Goal: Obtain resource: Obtain resource

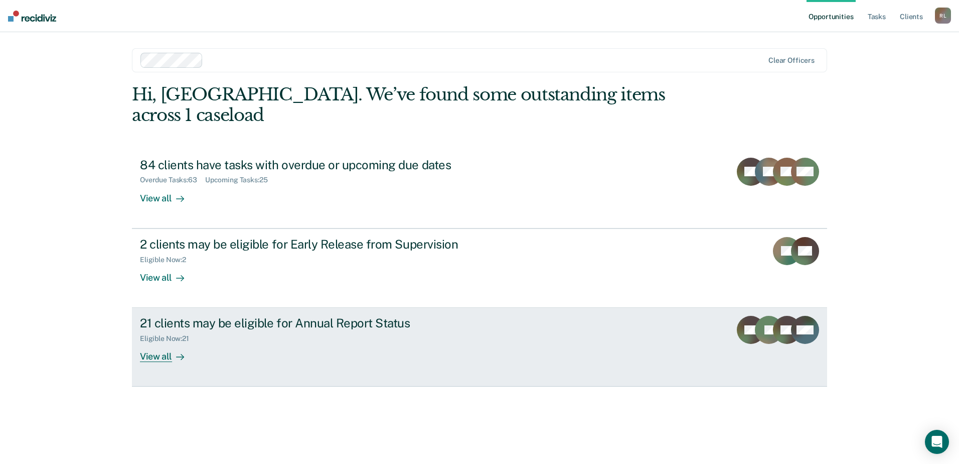
click at [172, 351] on div at bounding box center [178, 357] width 12 height 12
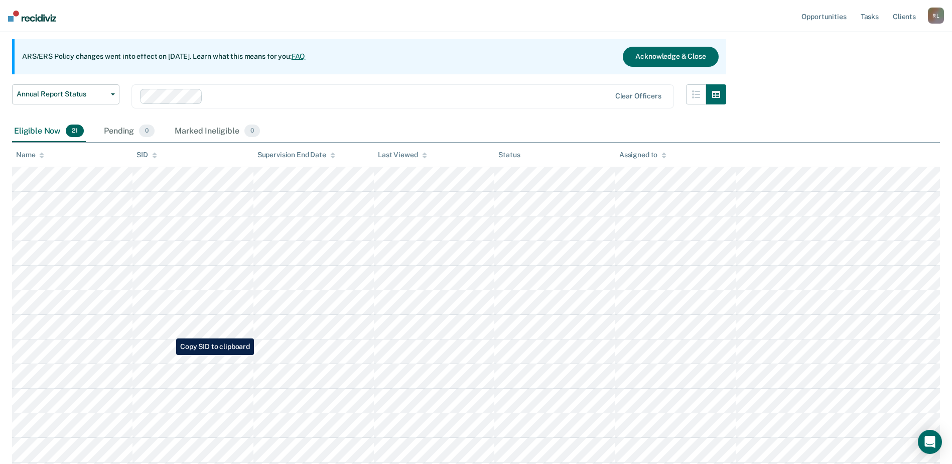
scroll to position [100, 0]
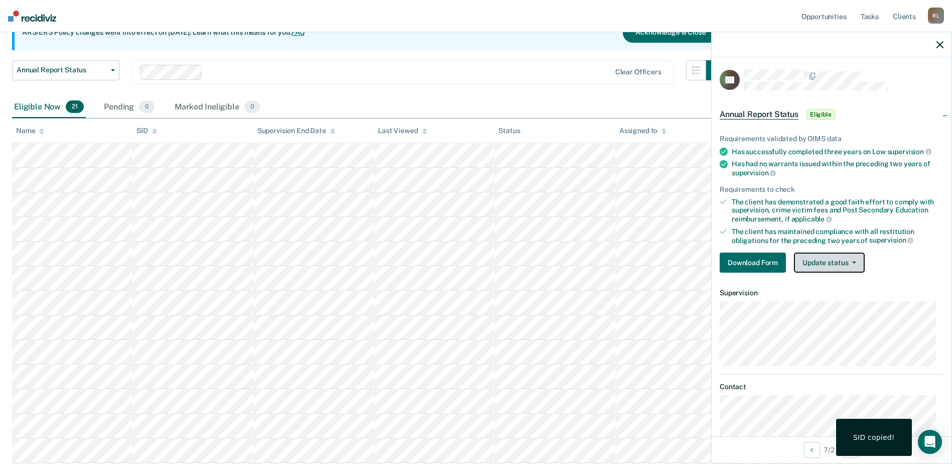
click at [824, 261] on button "Update status" at bounding box center [829, 262] width 71 height 20
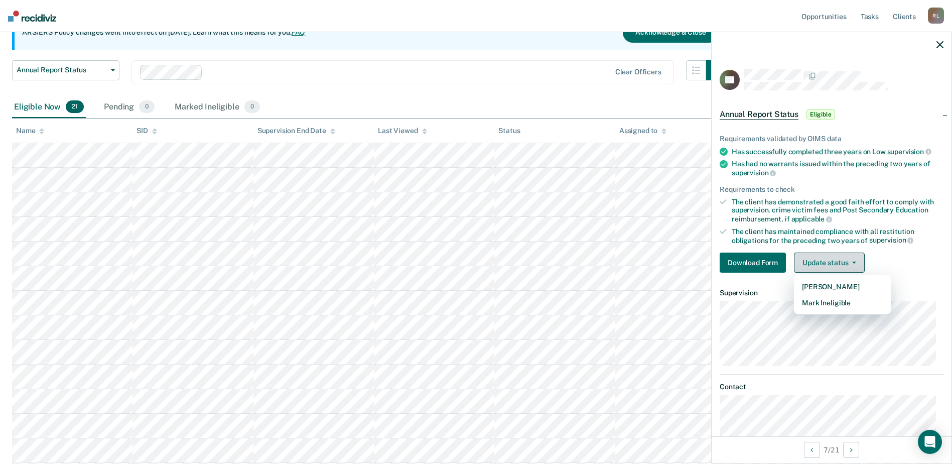
click at [824, 261] on button "Update status" at bounding box center [829, 262] width 71 height 20
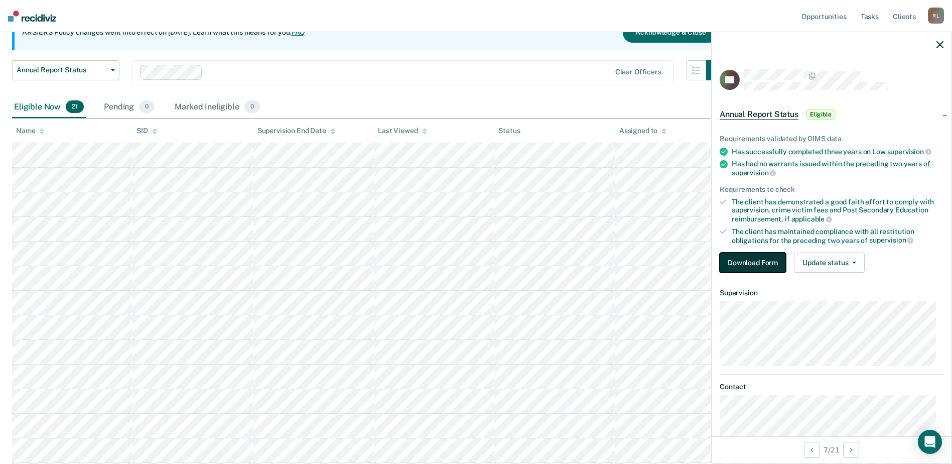
click at [732, 259] on button "Download Form" at bounding box center [753, 262] width 66 height 20
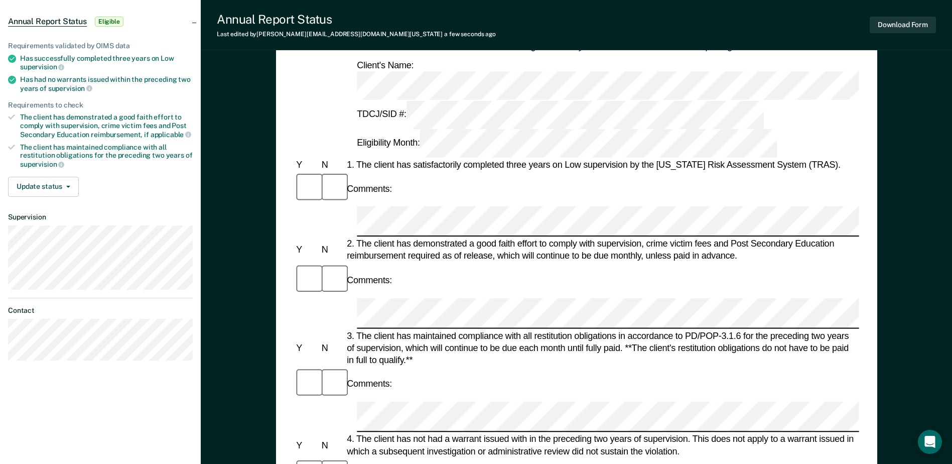
scroll to position [100, 0]
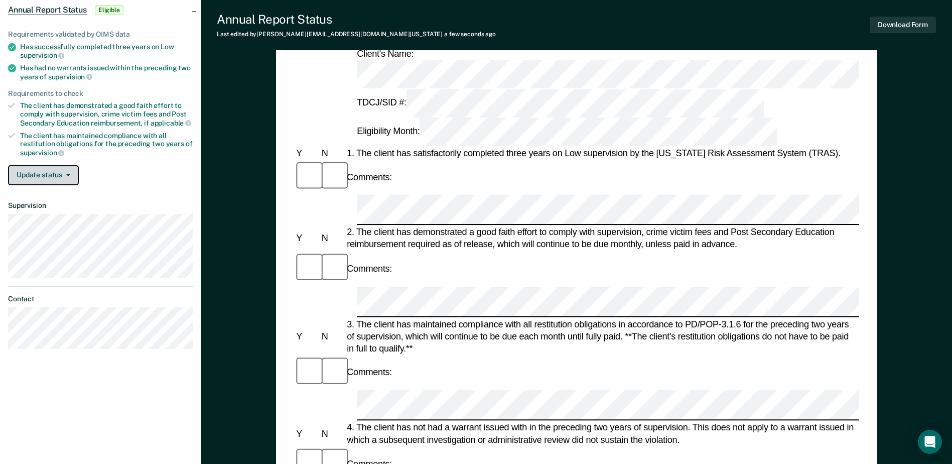
click at [43, 176] on button "Update status" at bounding box center [43, 175] width 71 height 20
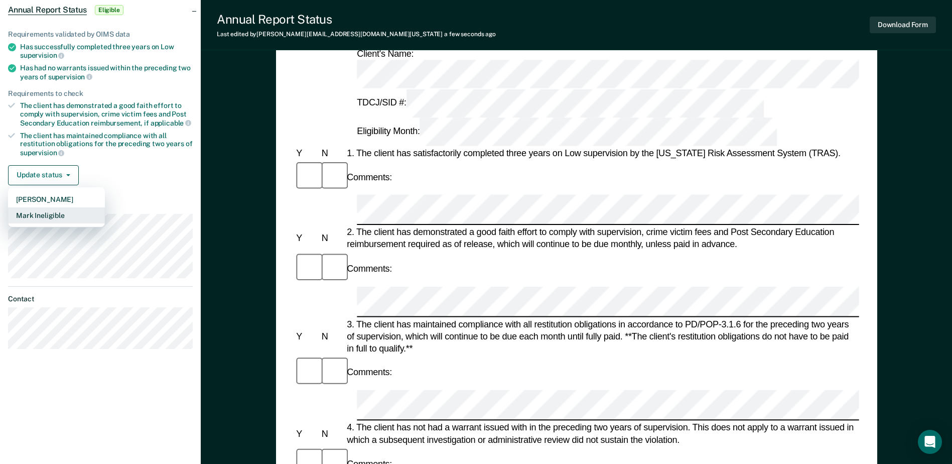
click at [54, 217] on button "Mark Ineligible" at bounding box center [56, 215] width 97 height 16
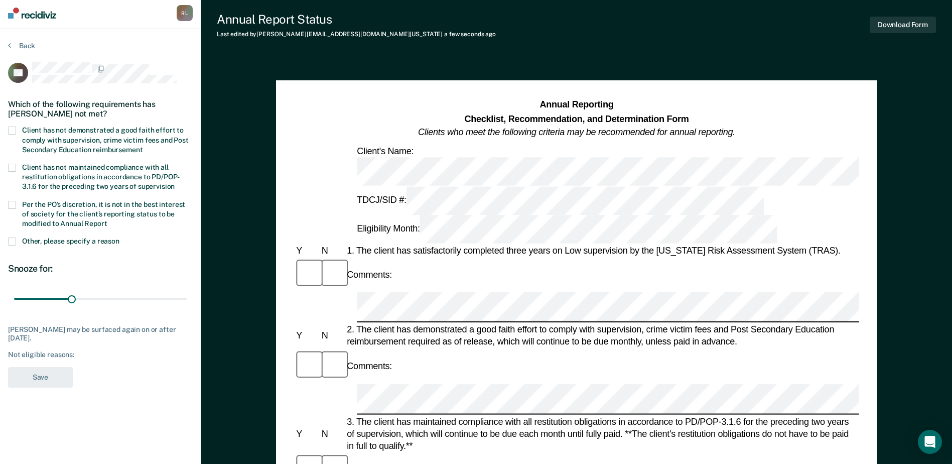
scroll to position [0, 0]
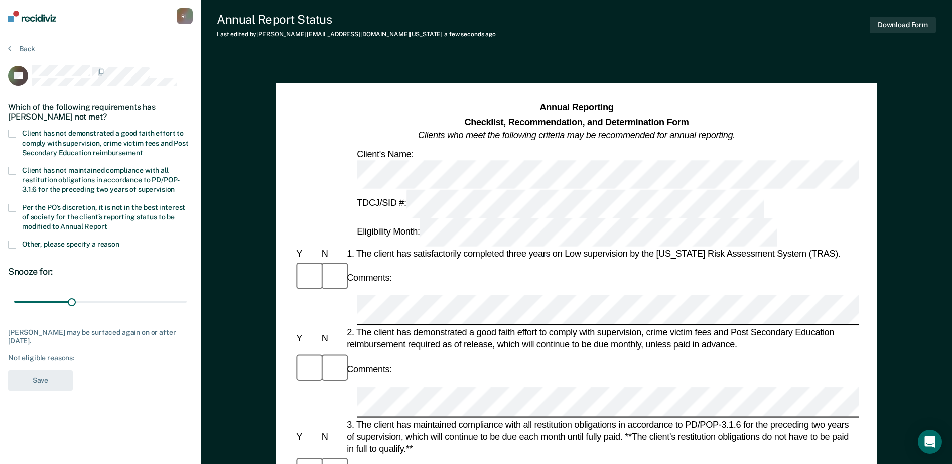
click at [12, 133] on span at bounding box center [12, 133] width 8 height 8
click at [142, 149] on input "Client has not demonstrated a good faith effort to comply with supervision, cri…" at bounding box center [142, 149] width 0 height 0
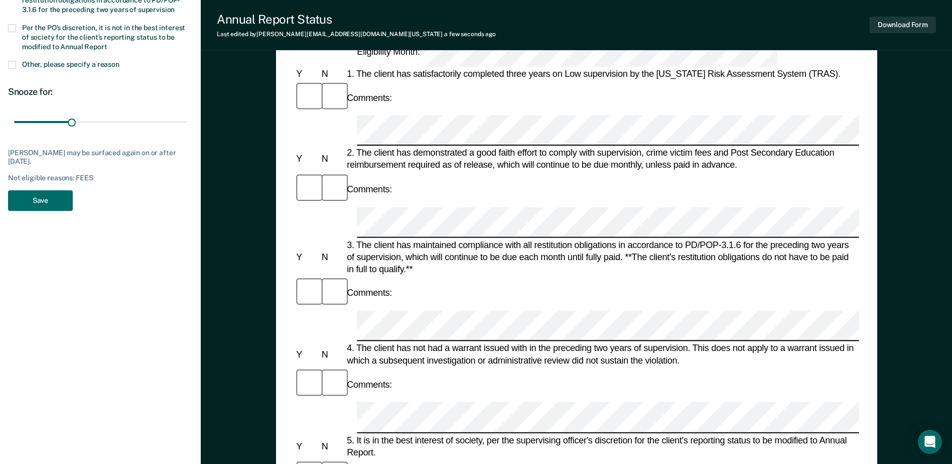
scroll to position [201, 0]
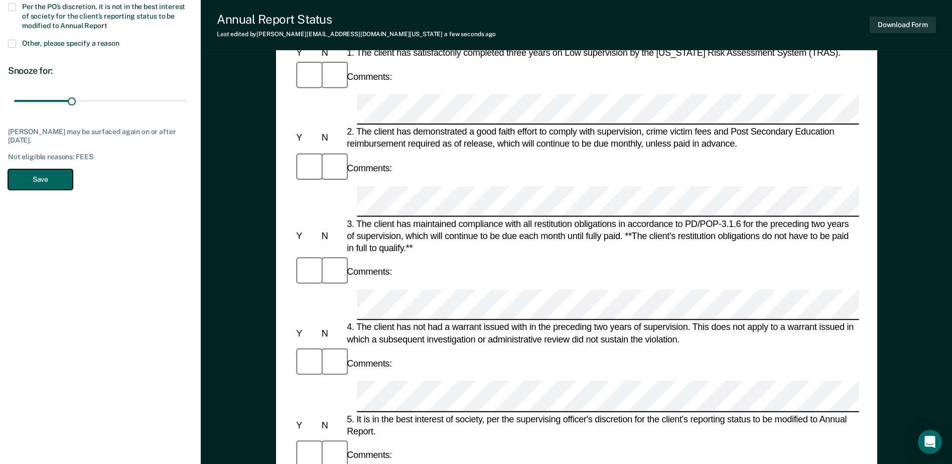
click at [39, 180] on button "Save" at bounding box center [40, 179] width 65 height 21
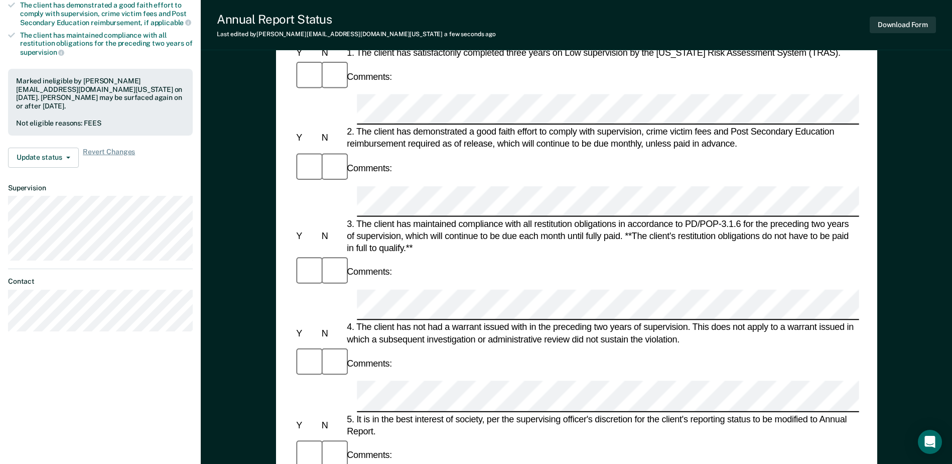
scroll to position [481, 0]
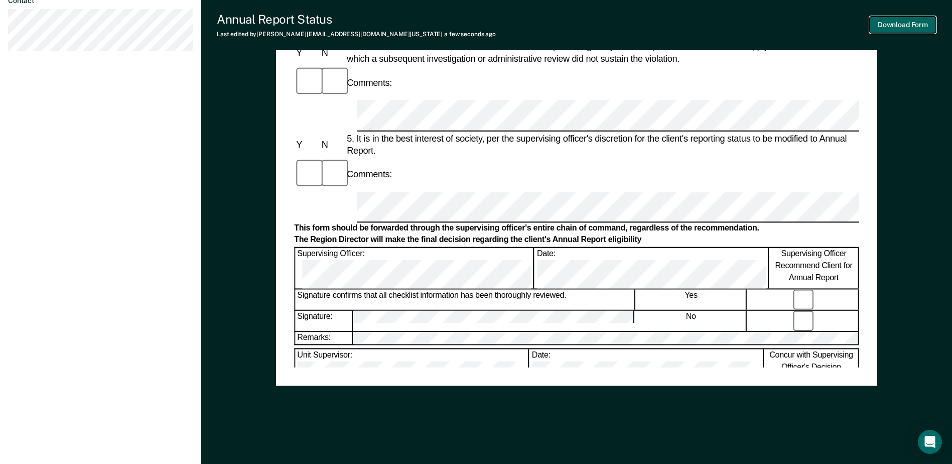
click at [900, 30] on button "Download Form" at bounding box center [903, 25] width 66 height 17
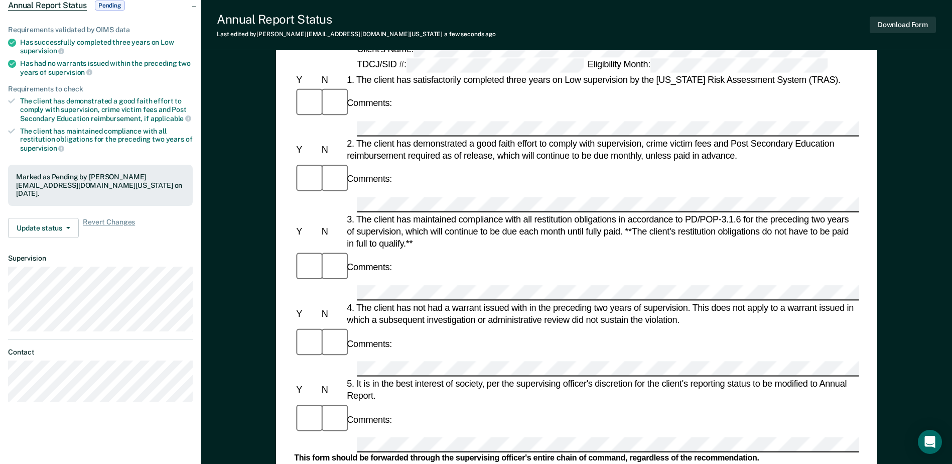
scroll to position [0, 0]
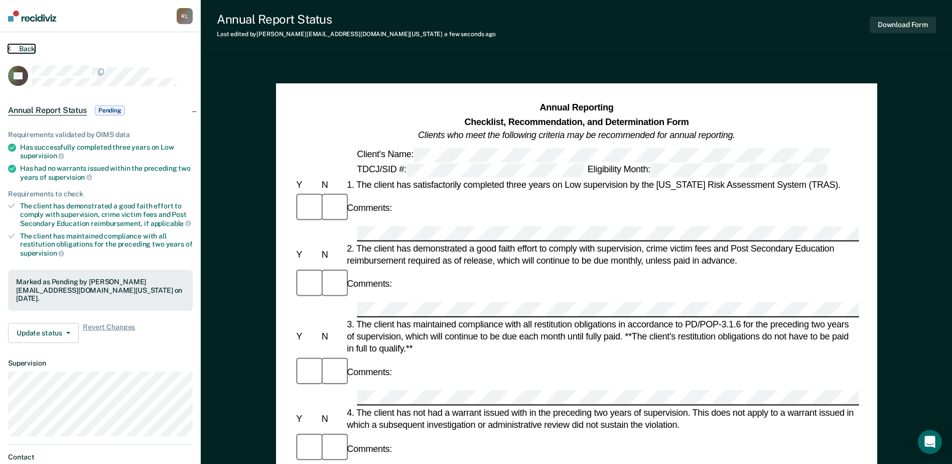
click at [27, 47] on button "Back" at bounding box center [21, 48] width 27 height 9
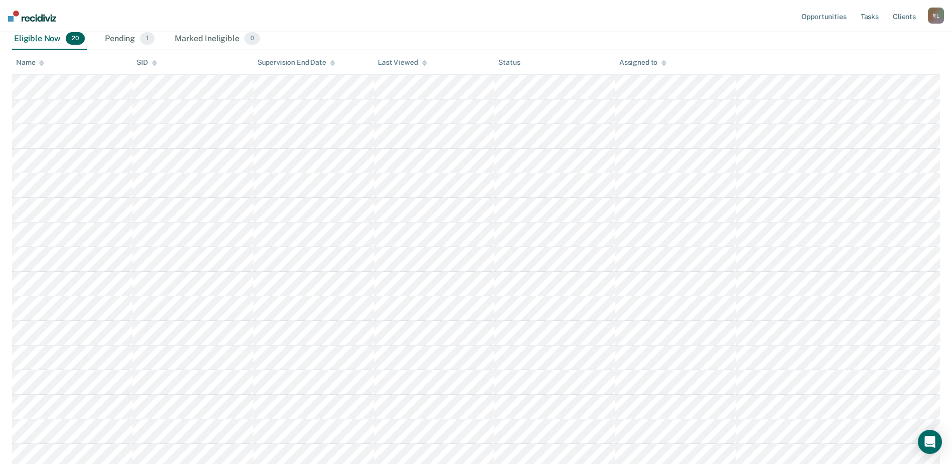
scroll to position [143, 0]
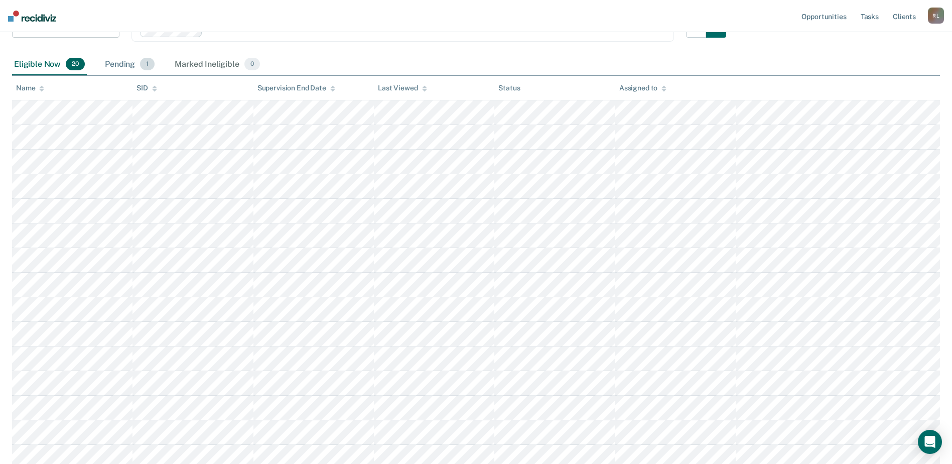
click at [125, 59] on div "Pending 1" at bounding box center [130, 65] width 54 height 22
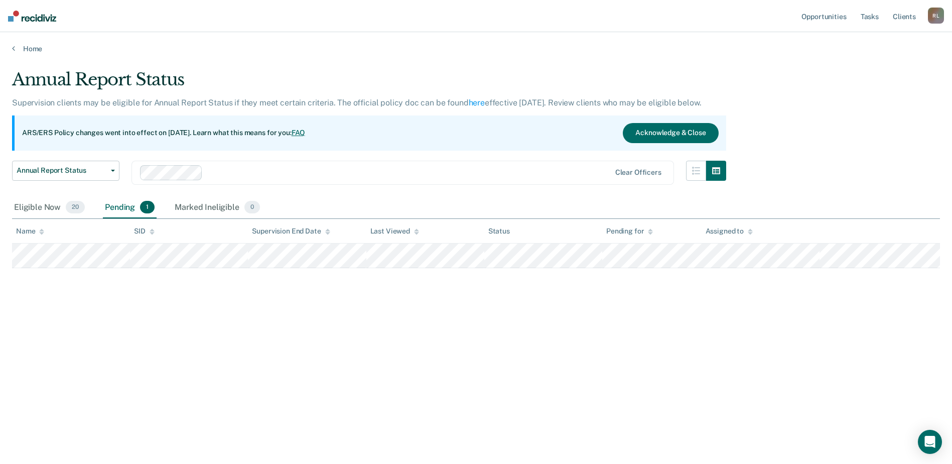
scroll to position [0, 0]
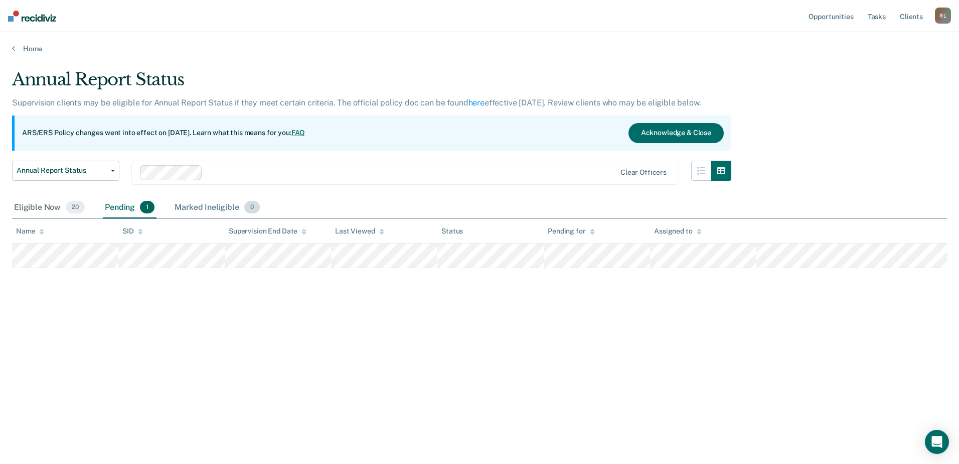
click at [224, 205] on div "Marked Ineligible 0" at bounding box center [217, 208] width 89 height 22
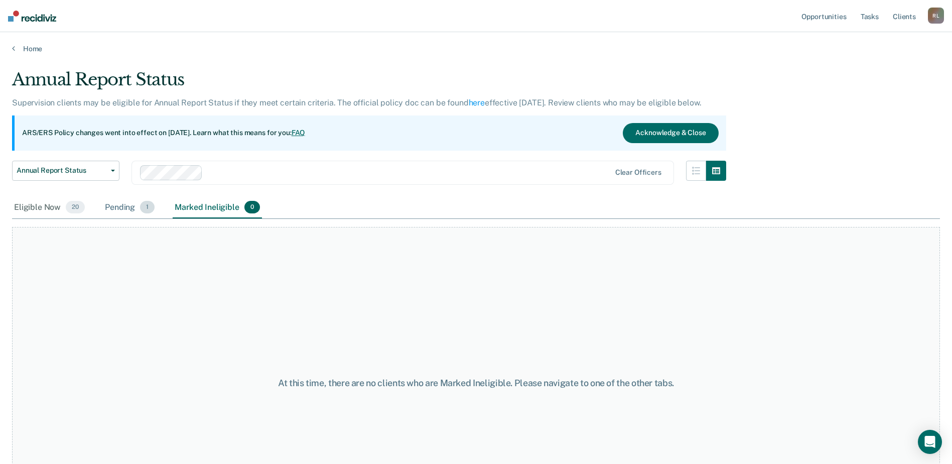
click at [106, 208] on div "Pending 1" at bounding box center [130, 208] width 54 height 22
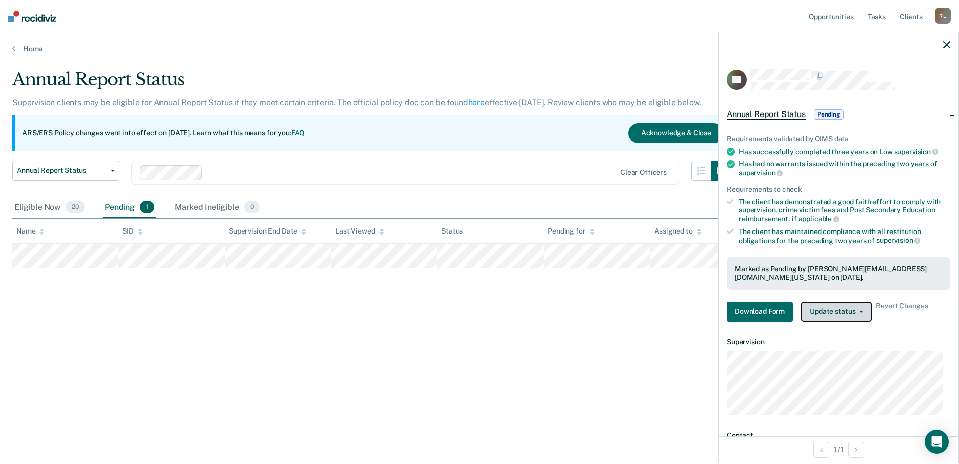
click at [837, 309] on button "Update status" at bounding box center [836, 312] width 71 height 20
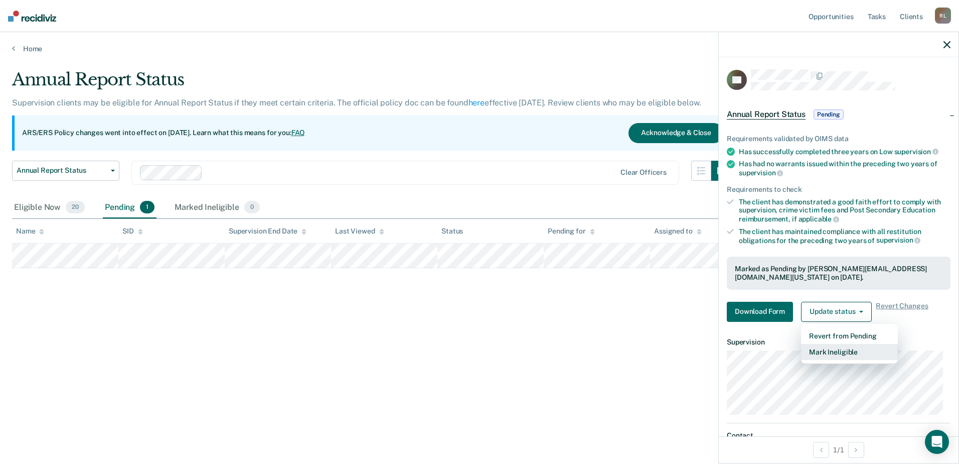
click at [833, 352] on button "Mark Ineligible" at bounding box center [849, 352] width 97 height 16
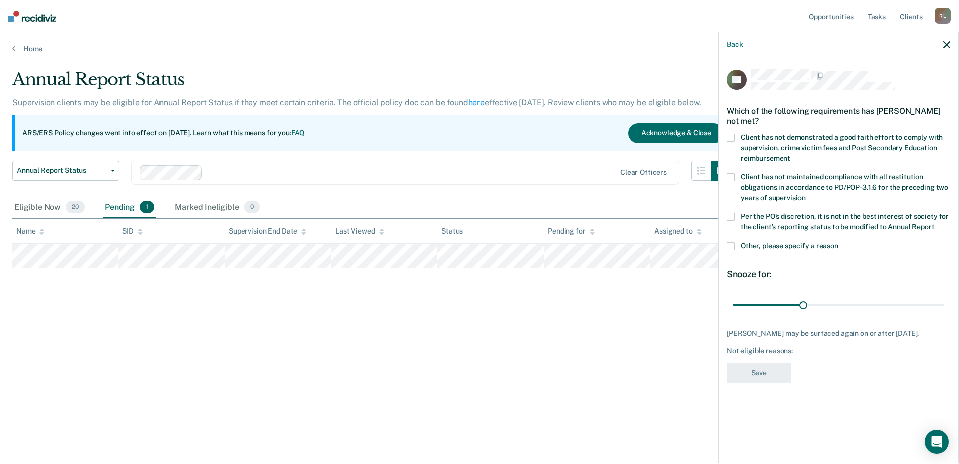
click at [728, 132] on div "Which of the following requirements has [PERSON_NAME] not met?" at bounding box center [839, 115] width 224 height 35
click at [734, 137] on span at bounding box center [731, 137] width 8 height 8
click at [791, 155] on input "Client has not demonstrated a good faith effort to comply with supervision, cri…" at bounding box center [791, 155] width 0 height 0
click at [761, 373] on button "Save" at bounding box center [759, 372] width 65 height 21
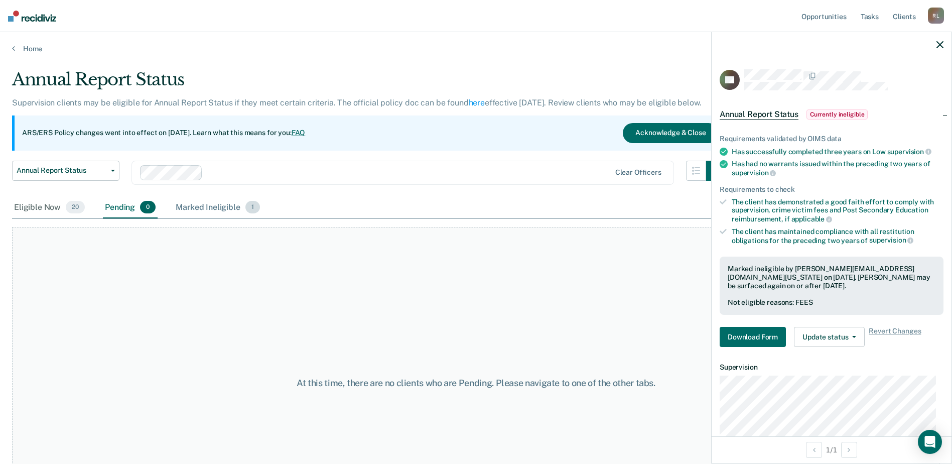
click at [220, 205] on div "Marked Ineligible 1" at bounding box center [218, 208] width 88 height 22
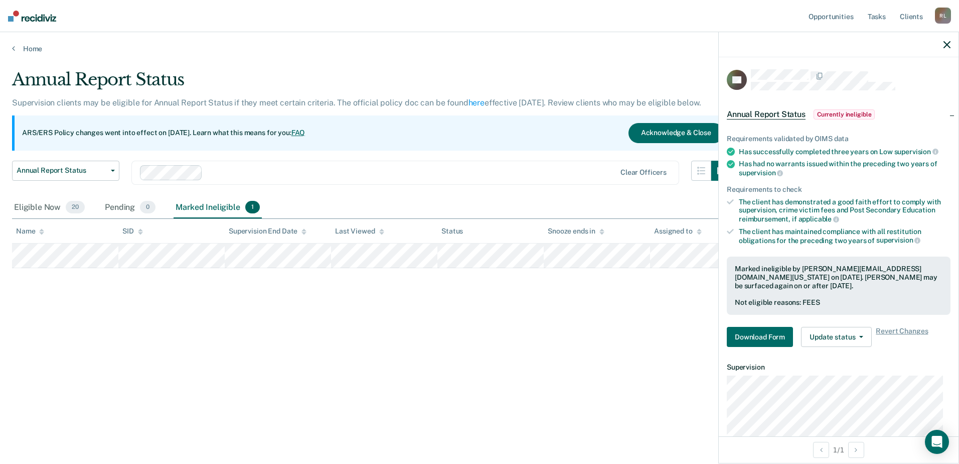
click at [382, 345] on div "Annual Report Status Supervision clients may be eligible for Annual Report Stat…" at bounding box center [479, 228] width 935 height 319
click at [659, 125] on button "Acknowledge & Close" at bounding box center [676, 133] width 95 height 20
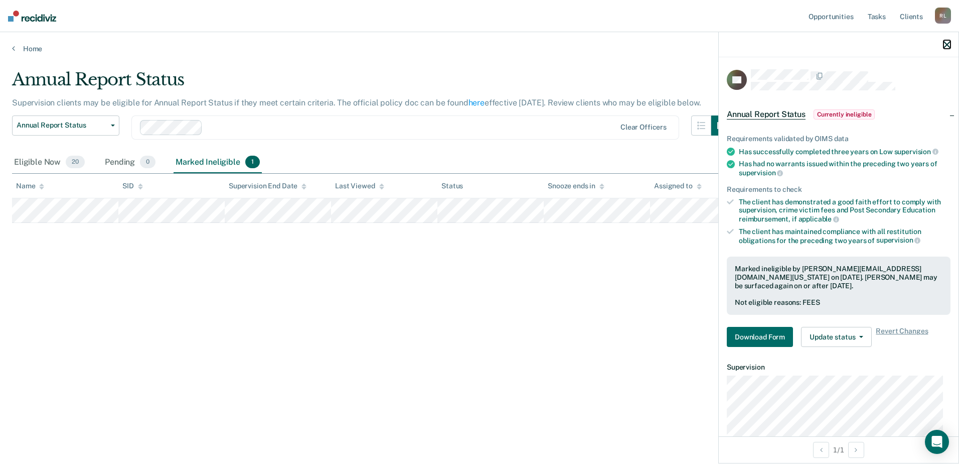
click at [945, 45] on icon "button" at bounding box center [947, 44] width 7 height 7
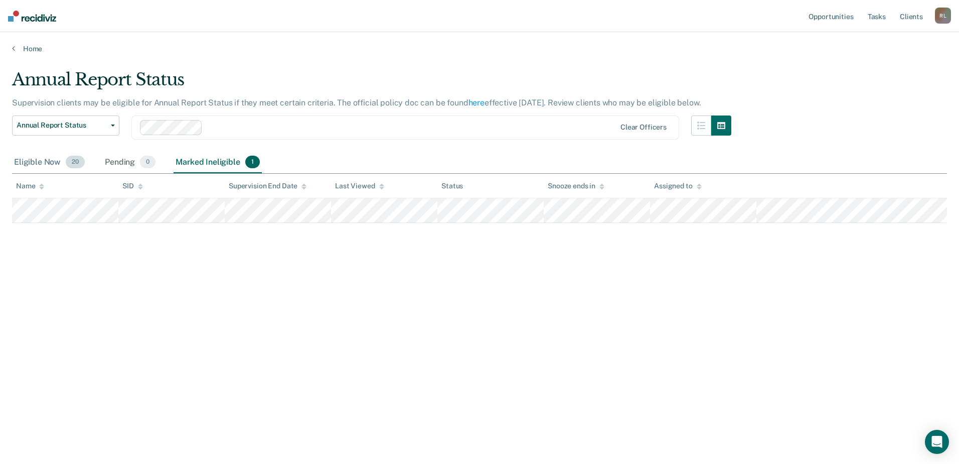
click at [40, 163] on div "Eligible Now 20" at bounding box center [49, 163] width 75 height 22
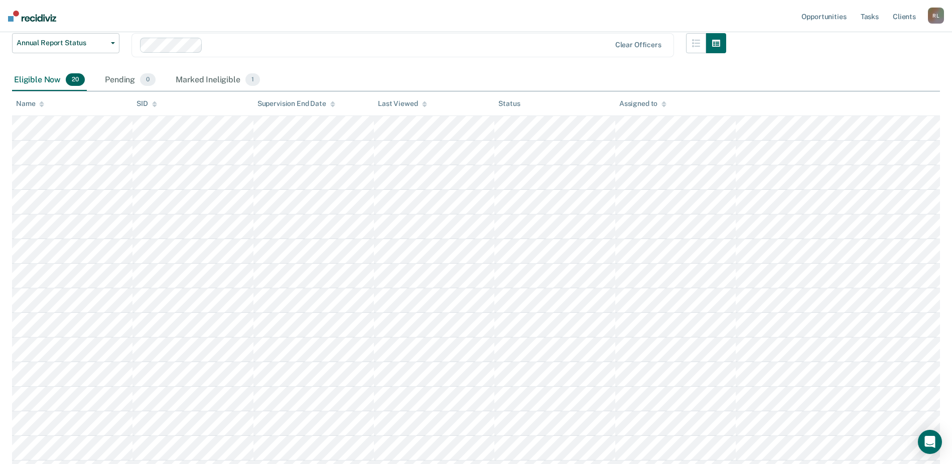
scroll to position [100, 0]
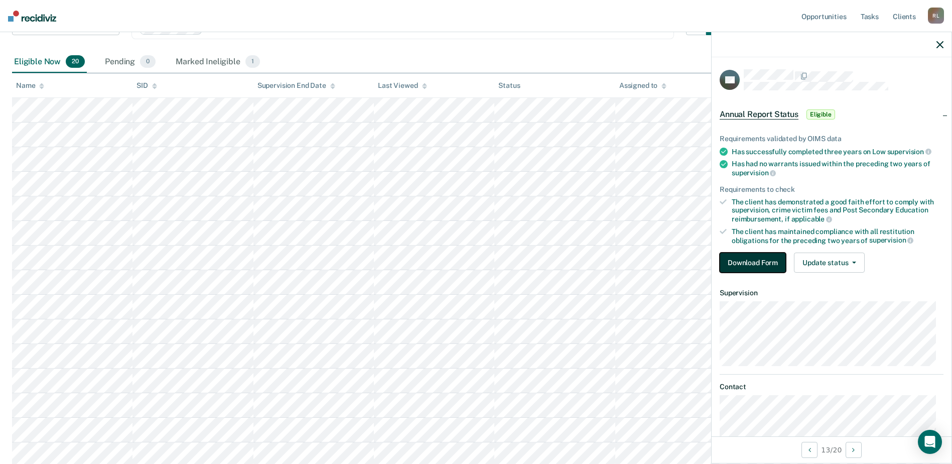
click at [752, 264] on button "Download Form" at bounding box center [753, 262] width 66 height 20
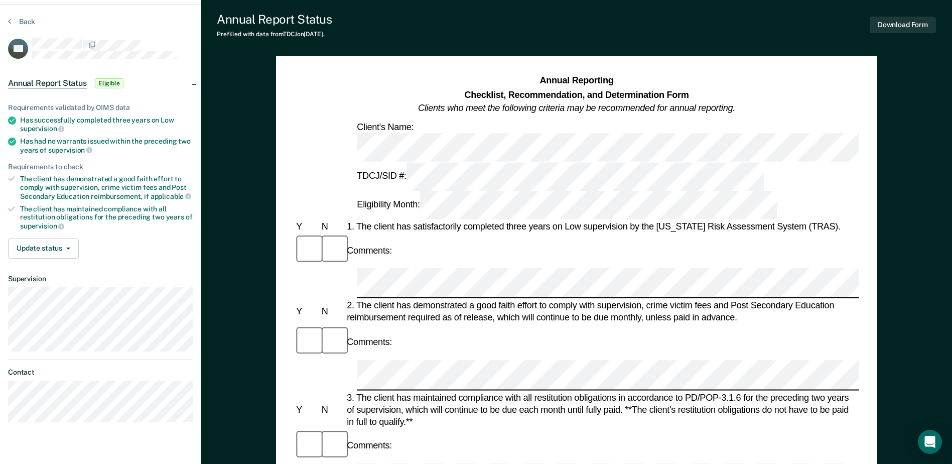
scroll to position [50, 0]
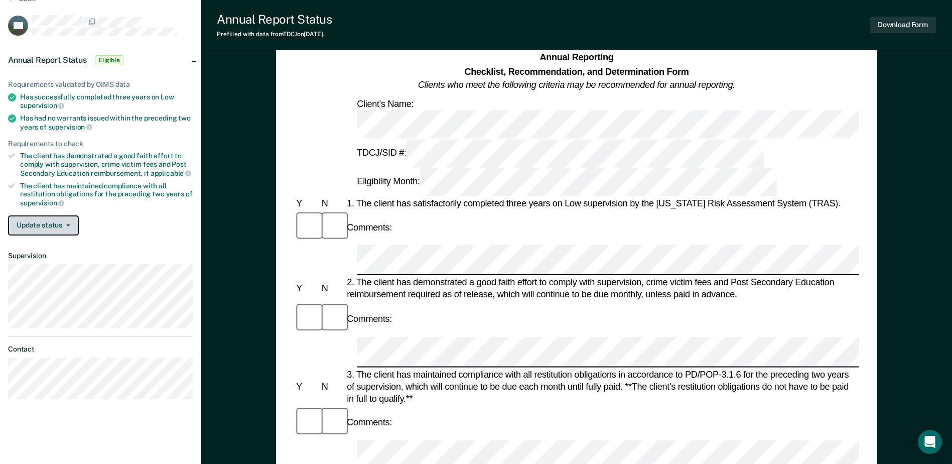
click at [60, 222] on button "Update status" at bounding box center [43, 225] width 71 height 20
click at [140, 225] on div "Update status [PERSON_NAME] Mark Ineligible" at bounding box center [100, 225] width 185 height 20
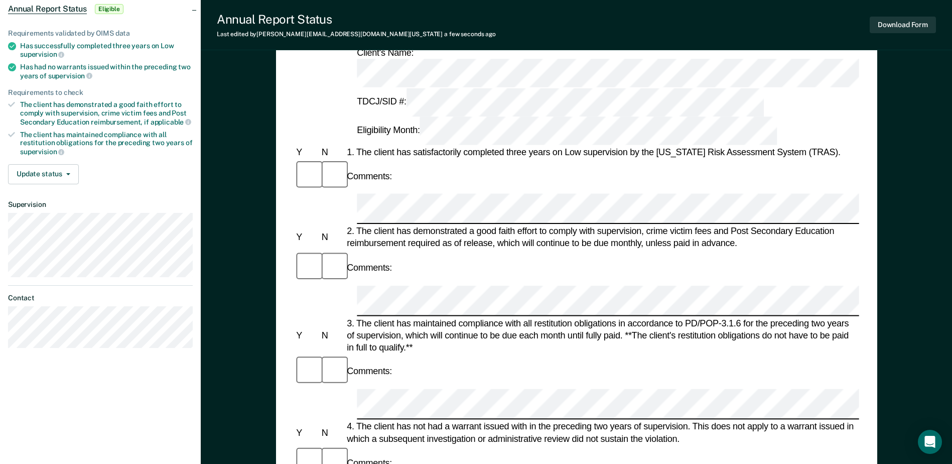
scroll to position [100, 0]
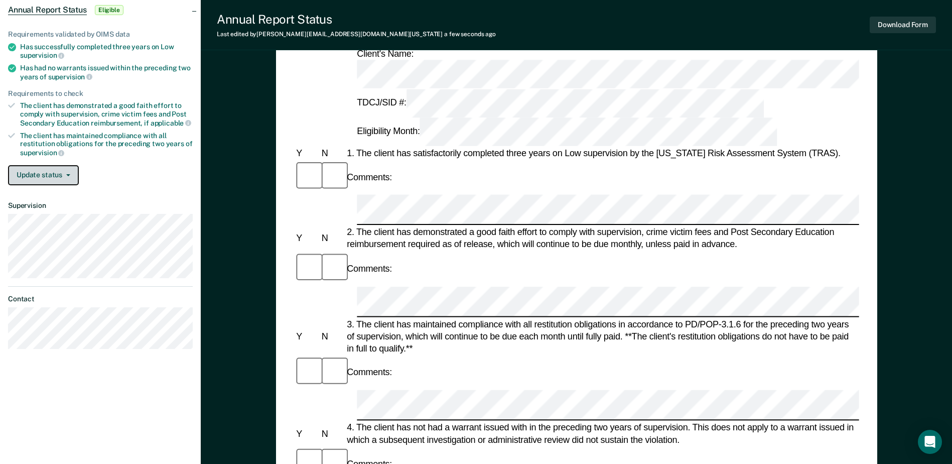
click at [46, 165] on button "Update status" at bounding box center [43, 175] width 71 height 20
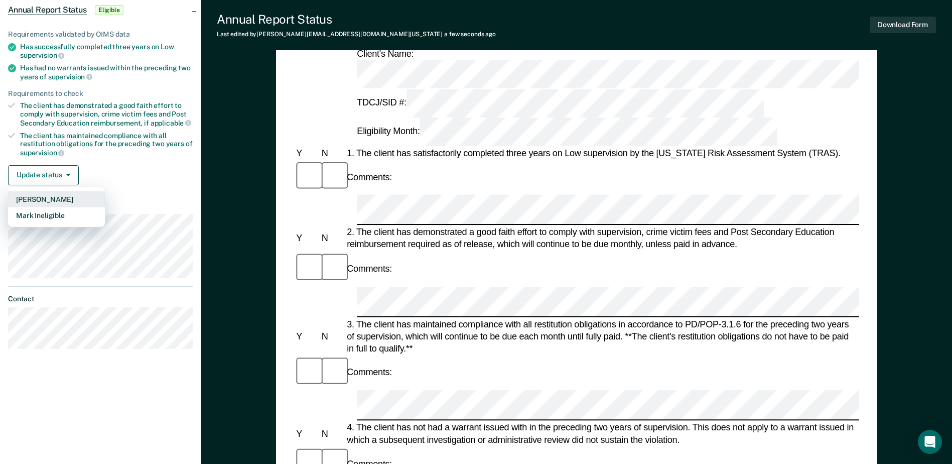
click at [54, 196] on button "[PERSON_NAME]" at bounding box center [56, 199] width 97 height 16
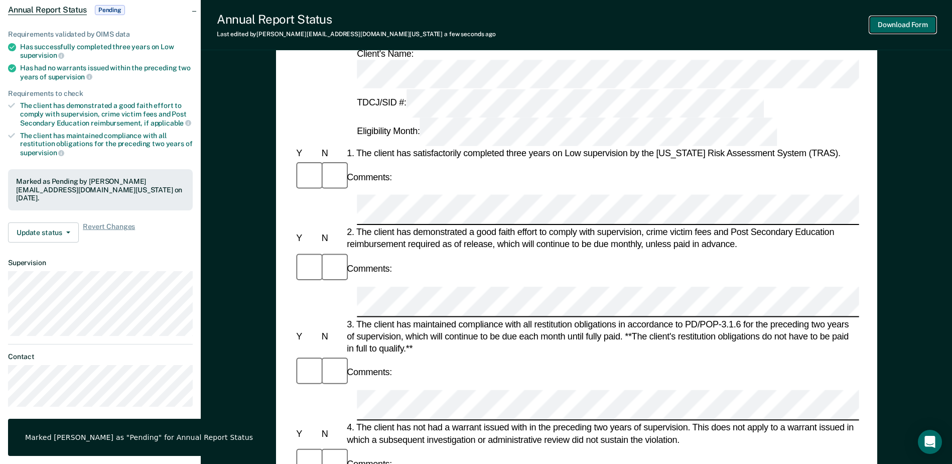
click at [906, 28] on button "Download Form" at bounding box center [903, 25] width 66 height 17
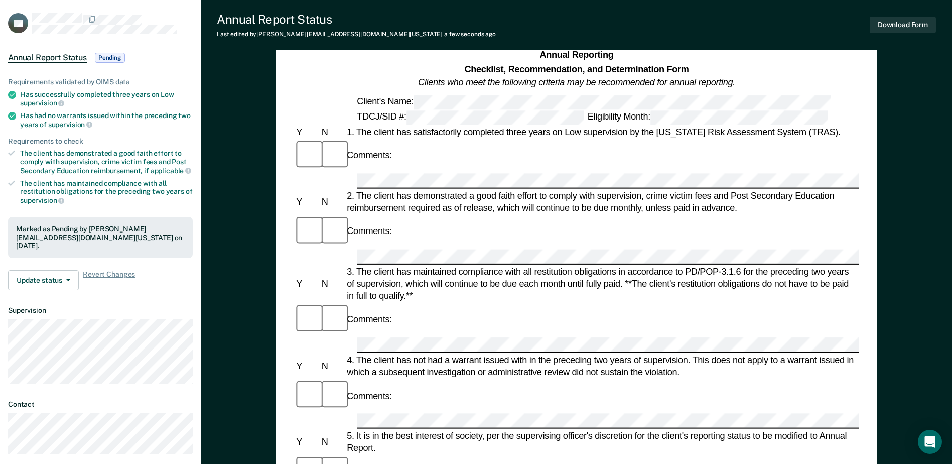
scroll to position [0, 0]
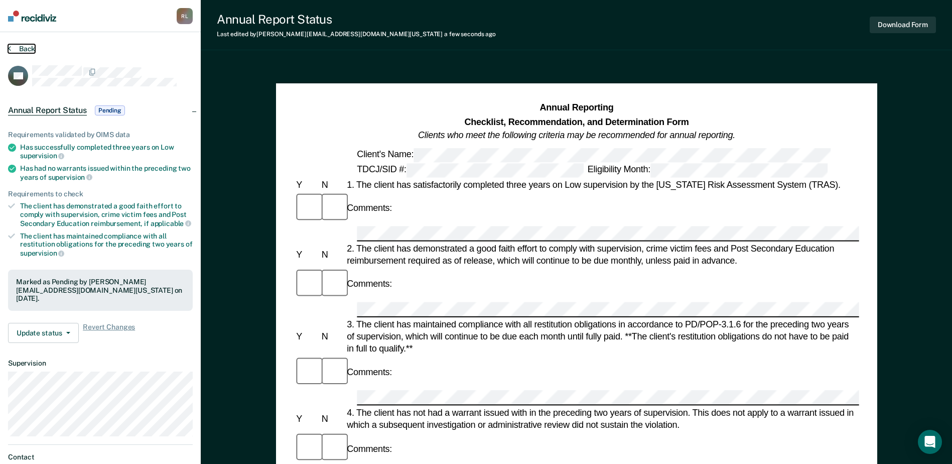
click at [30, 50] on button "Back" at bounding box center [21, 48] width 27 height 9
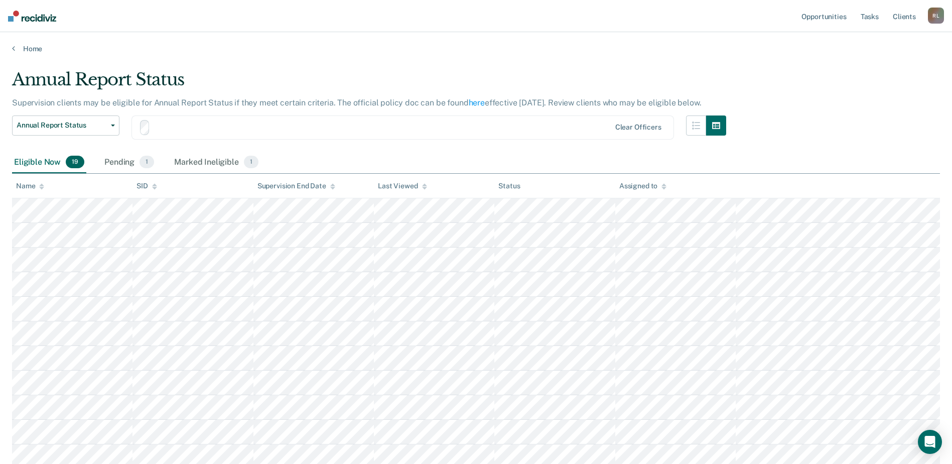
scroll to position [100, 0]
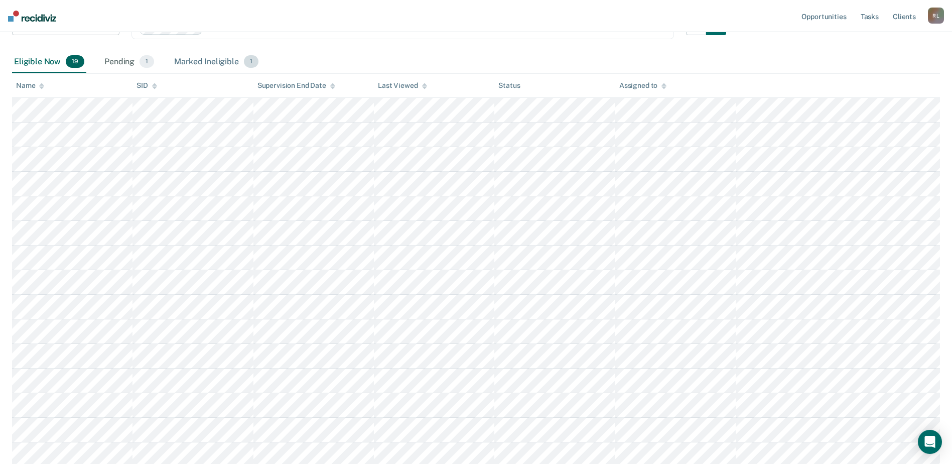
click at [220, 52] on div "Marked Ineligible 1" at bounding box center [216, 62] width 88 height 22
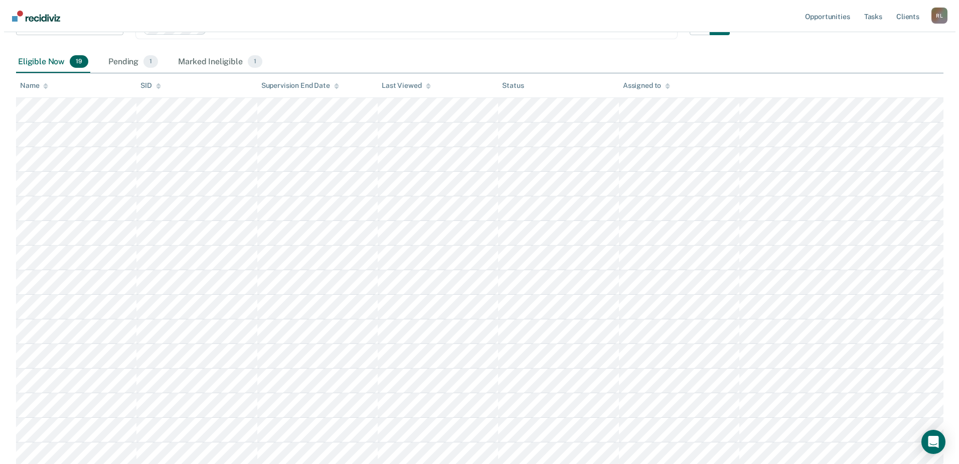
scroll to position [0, 0]
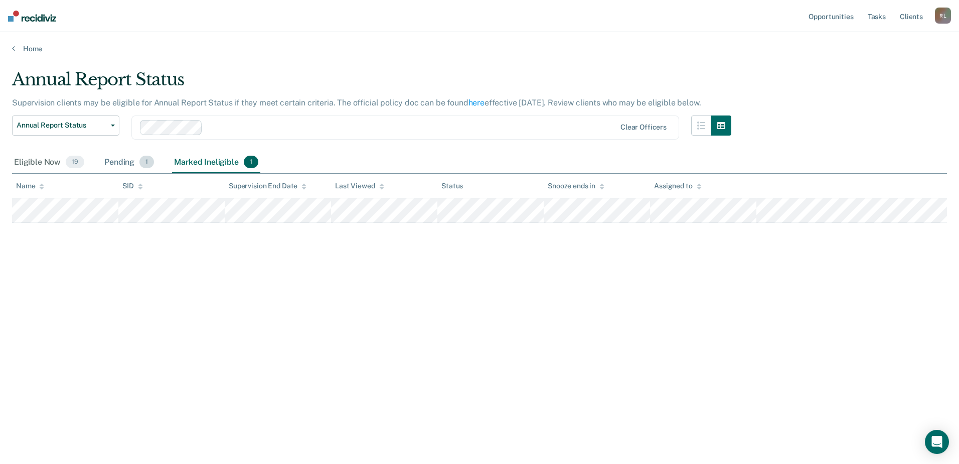
click at [109, 161] on div "Pending 1" at bounding box center [129, 163] width 54 height 22
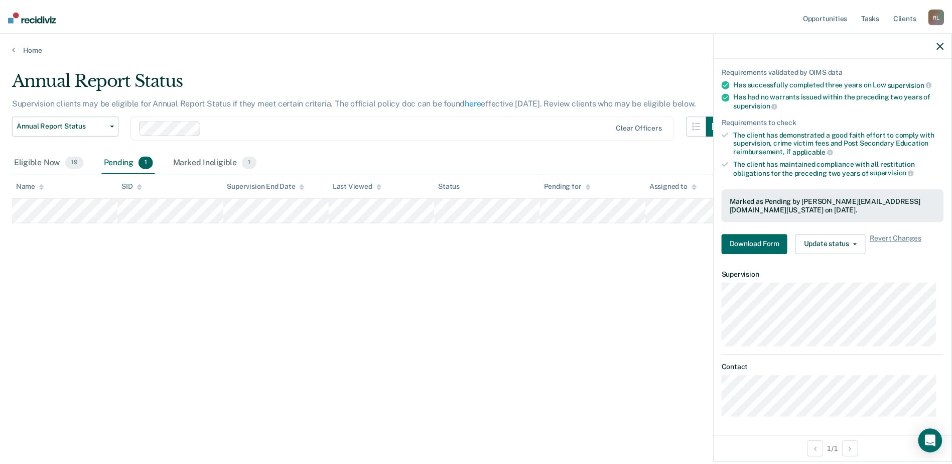
scroll to position [68, 0]
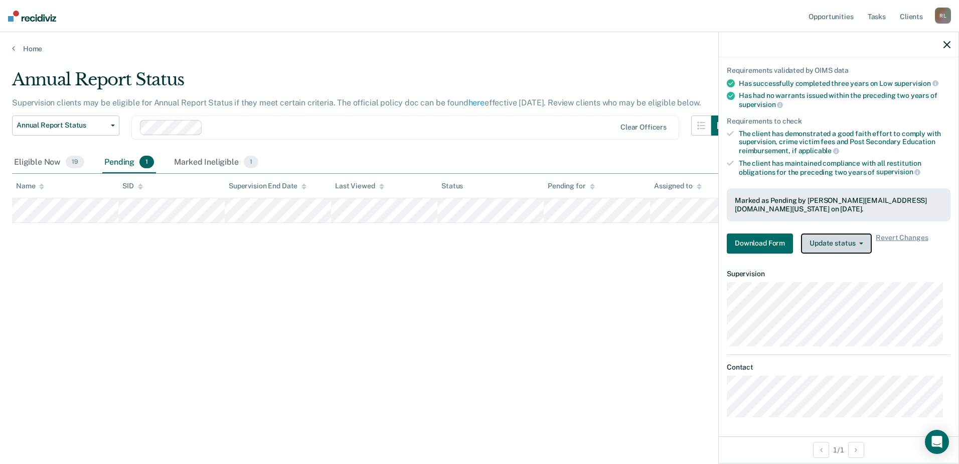
click at [849, 243] on button "Update status" at bounding box center [836, 243] width 71 height 20
click at [841, 240] on button "Update status" at bounding box center [836, 243] width 71 height 20
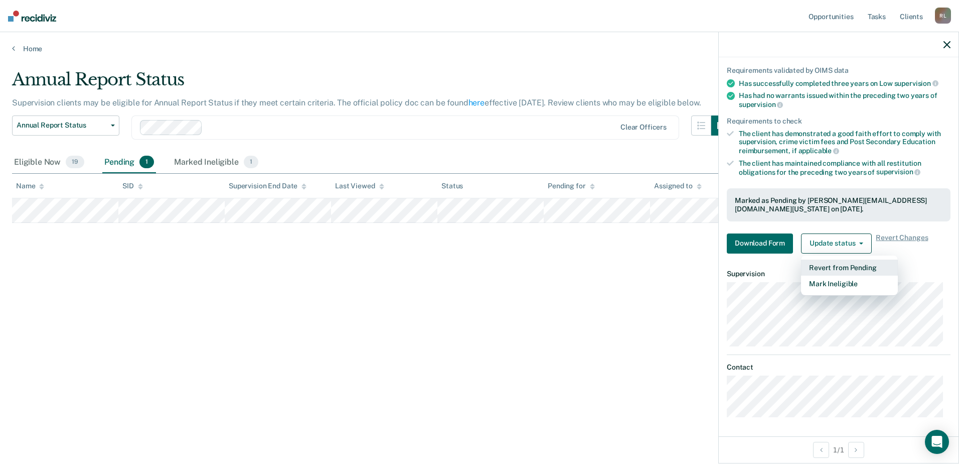
click at [845, 265] on button "Revert from Pending" at bounding box center [849, 267] width 97 height 16
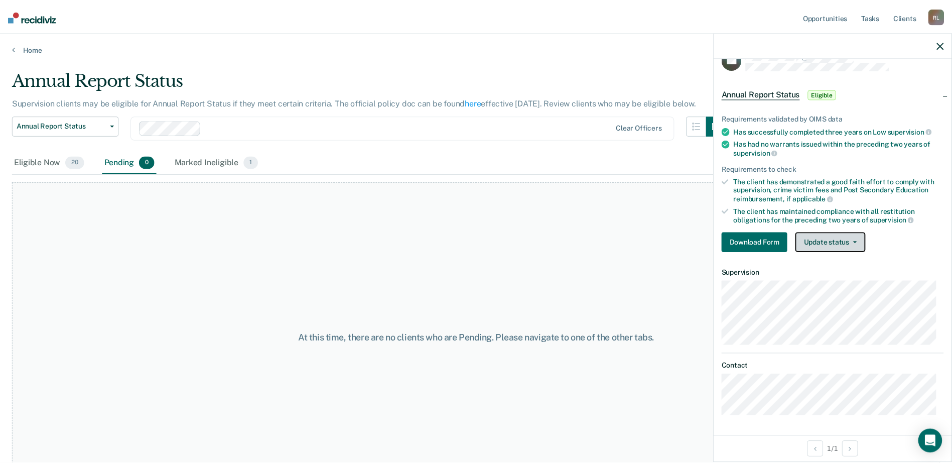
scroll to position [20, 0]
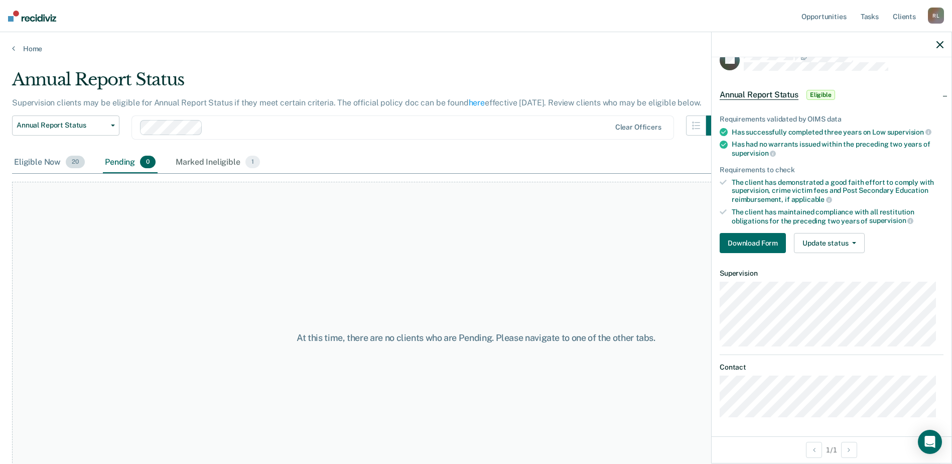
click at [40, 163] on div "Eligible Now 20" at bounding box center [49, 163] width 75 height 22
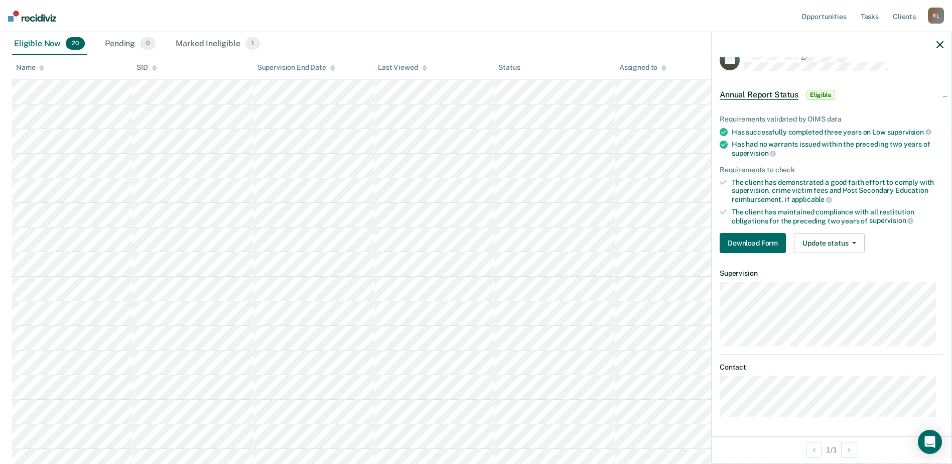
scroll to position [151, 0]
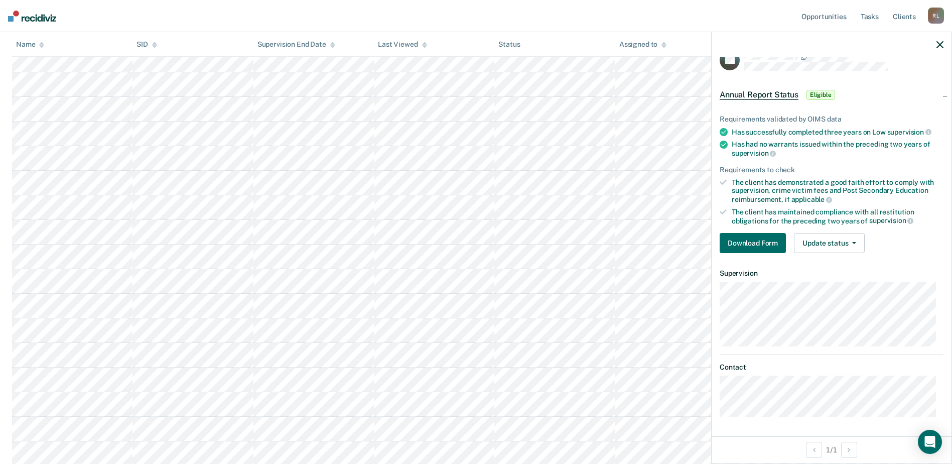
click at [945, 49] on div at bounding box center [831, 44] width 240 height 25
click at [941, 47] on icon "button" at bounding box center [939, 44] width 7 height 7
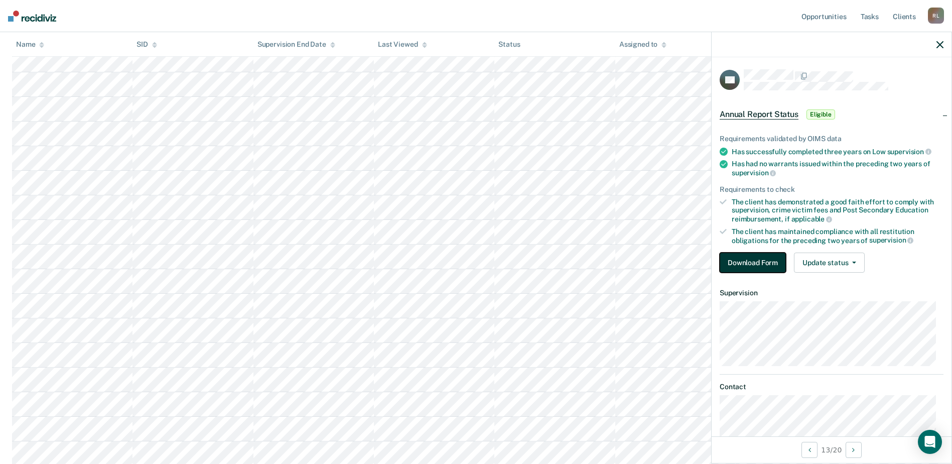
click at [746, 262] on button "Download Form" at bounding box center [753, 262] width 66 height 20
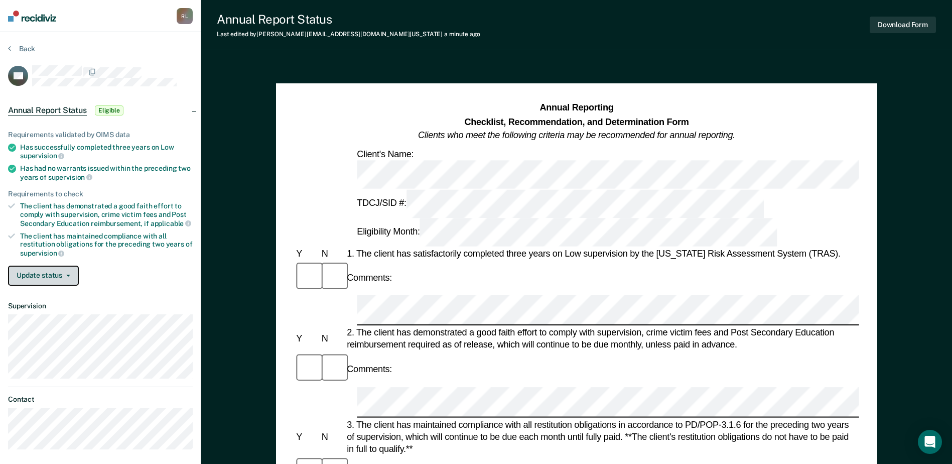
click at [63, 279] on button "Update status" at bounding box center [43, 275] width 71 height 20
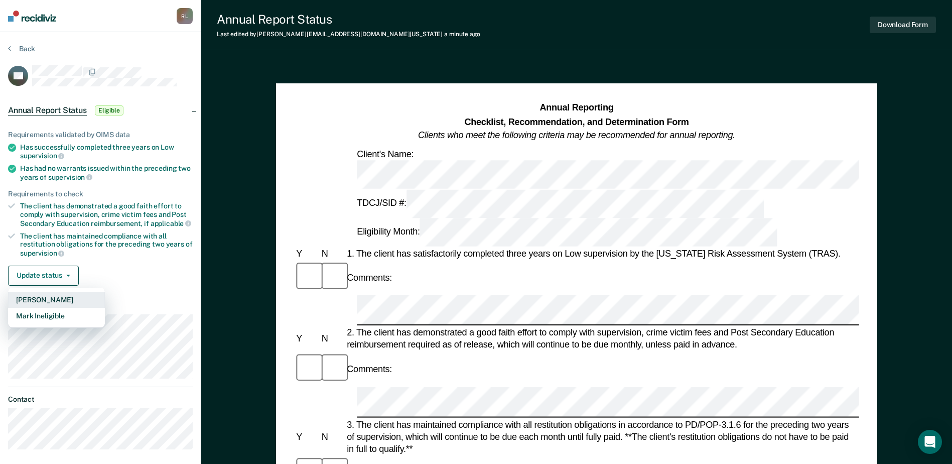
click at [61, 299] on button "[PERSON_NAME]" at bounding box center [56, 300] width 97 height 16
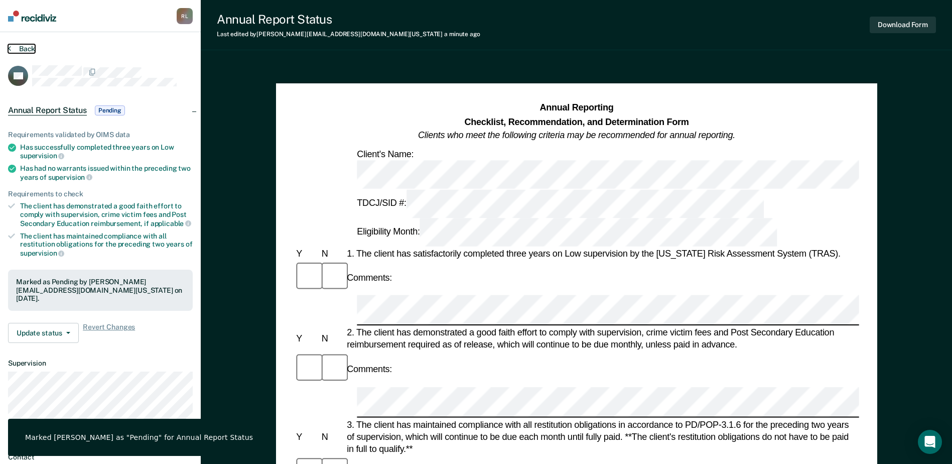
click at [23, 46] on button "Back" at bounding box center [21, 48] width 27 height 9
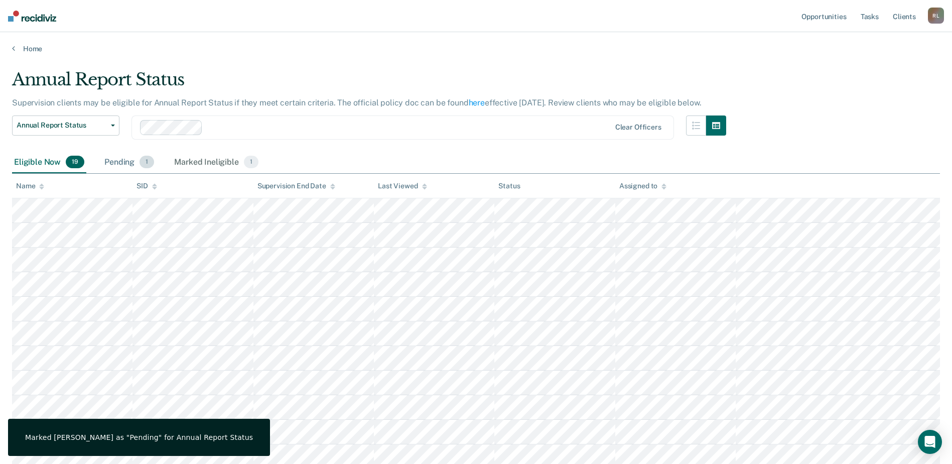
click at [112, 161] on div "Pending 1" at bounding box center [129, 163] width 54 height 22
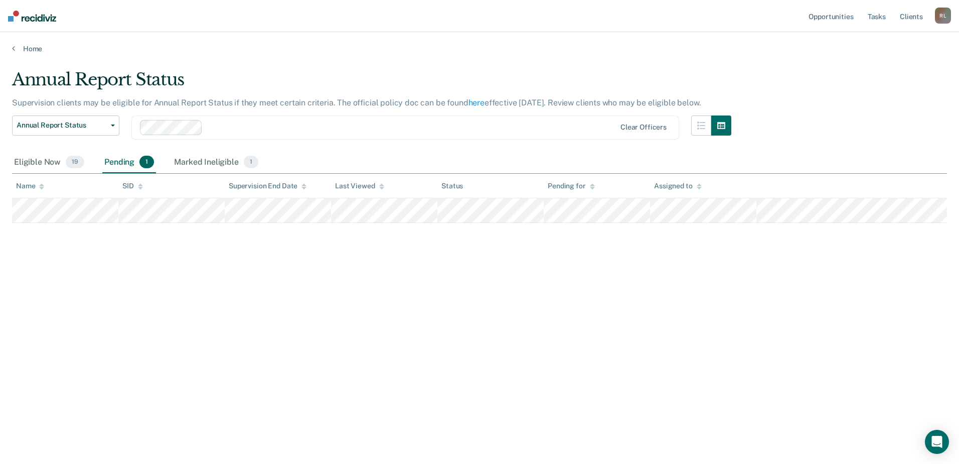
click at [35, 54] on main "Annual Report Status Supervision clients may be eligible for Annual Report Stat…" at bounding box center [479, 256] width 959 height 407
click at [28, 38] on div "Home" at bounding box center [479, 42] width 959 height 21
click at [31, 48] on link "Home" at bounding box center [479, 48] width 935 height 9
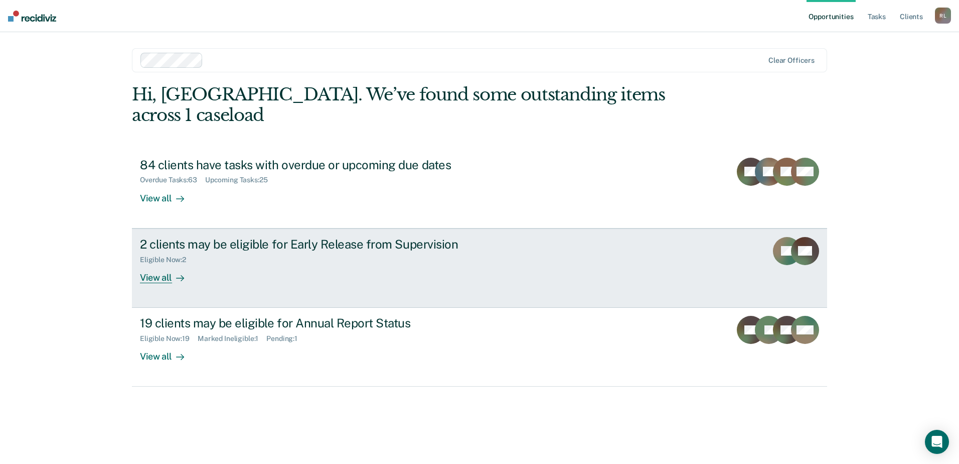
click at [296, 237] on div "2 clients may be eligible for Early Release from Supervision" at bounding box center [316, 244] width 352 height 15
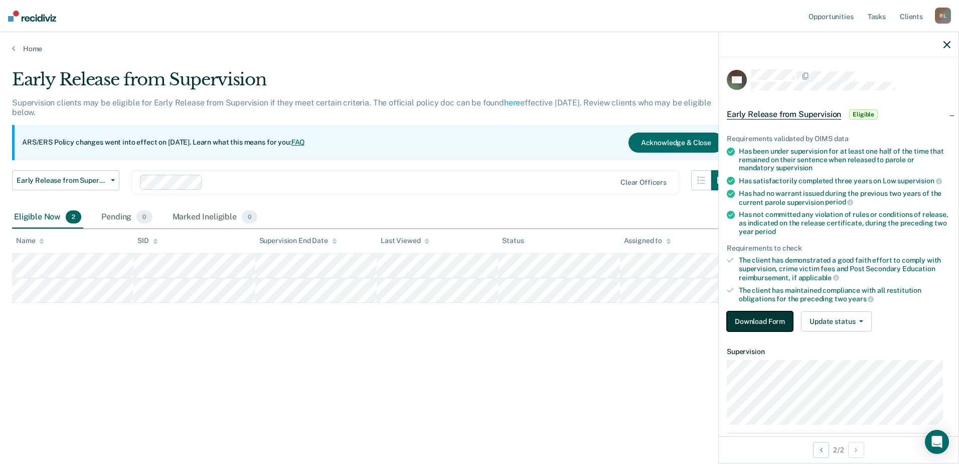
click at [747, 317] on button "Download Form" at bounding box center [760, 321] width 66 height 20
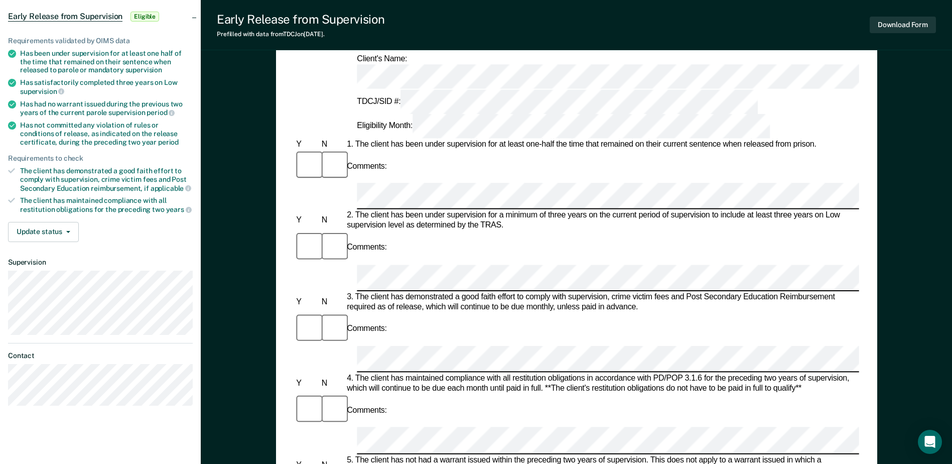
scroll to position [100, 0]
